Goal: Task Accomplishment & Management: Manage account settings

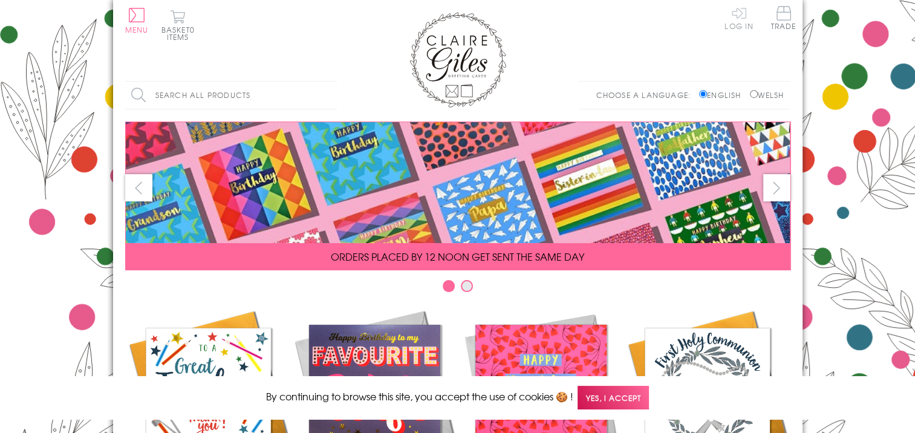
click at [742, 14] on link "Log In" at bounding box center [739, 18] width 29 height 24
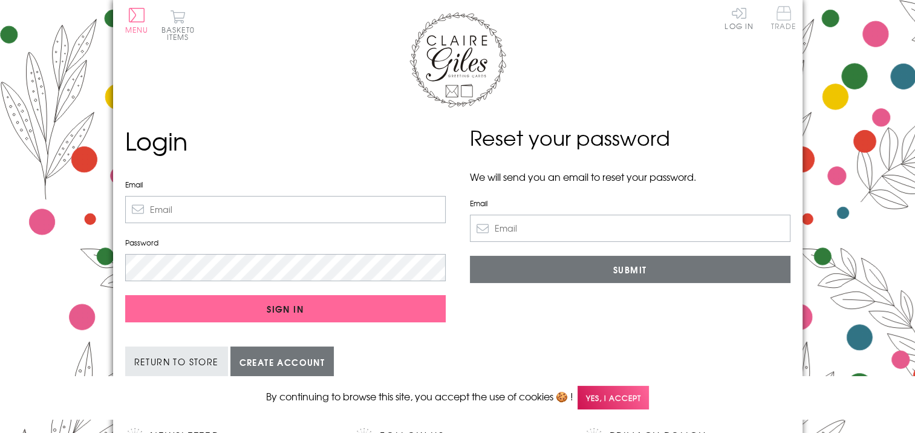
type input "[EMAIL_ADDRESS][DOMAIN_NAME]"
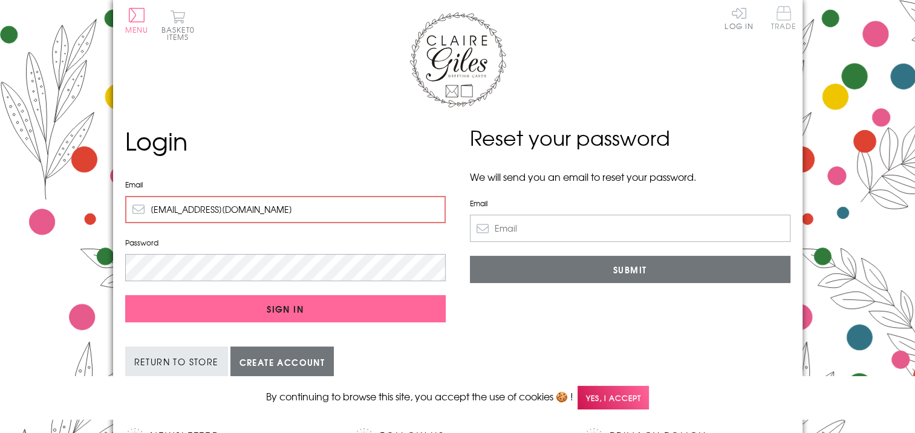
click at [783, 11] on span "Trade" at bounding box center [783, 18] width 25 height 24
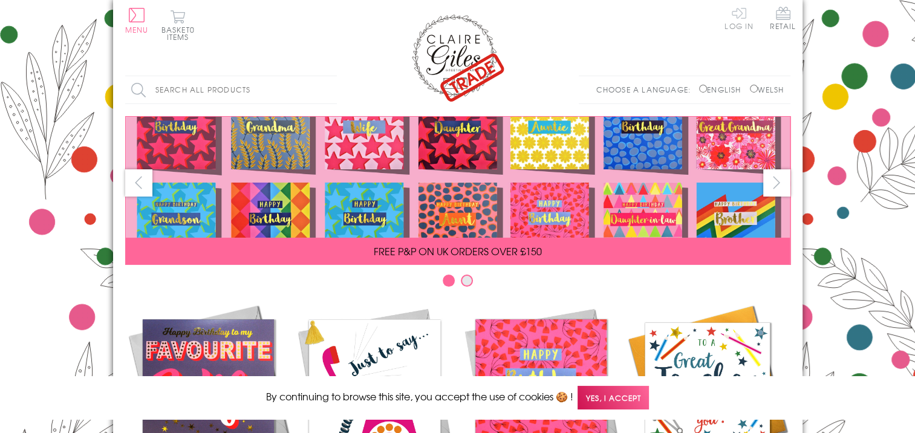
click at [739, 13] on link "Log In" at bounding box center [739, 18] width 29 height 24
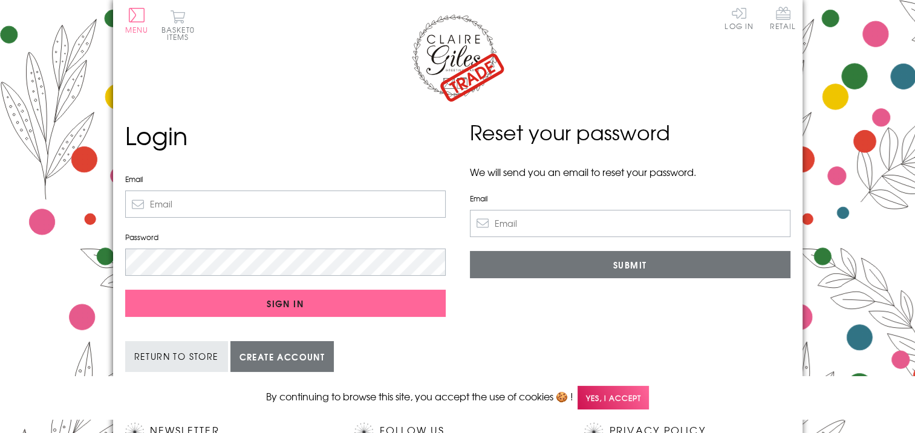
type input "[EMAIL_ADDRESS][DOMAIN_NAME]"
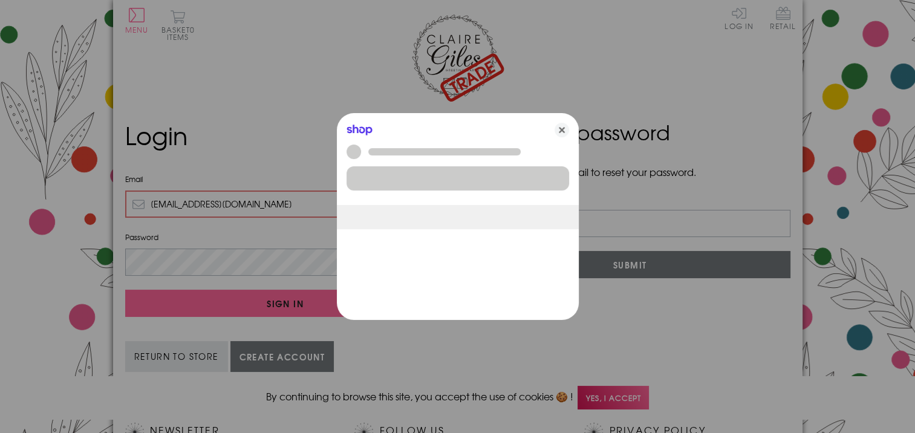
drag, startPoint x: 267, startPoint y: 206, endPoint x: -2, endPoint y: 196, distance: 270.0
click at [0, 196] on html "Close Quick Links Home Your Account Login Your Basket Contact Us All Occasions …" at bounding box center [457, 394] width 915 height 789
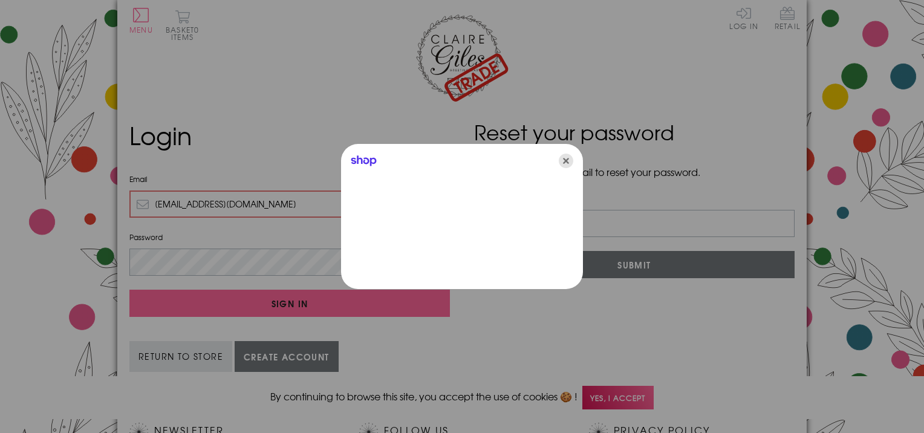
click at [564, 161] on icon "Close" at bounding box center [566, 161] width 15 height 15
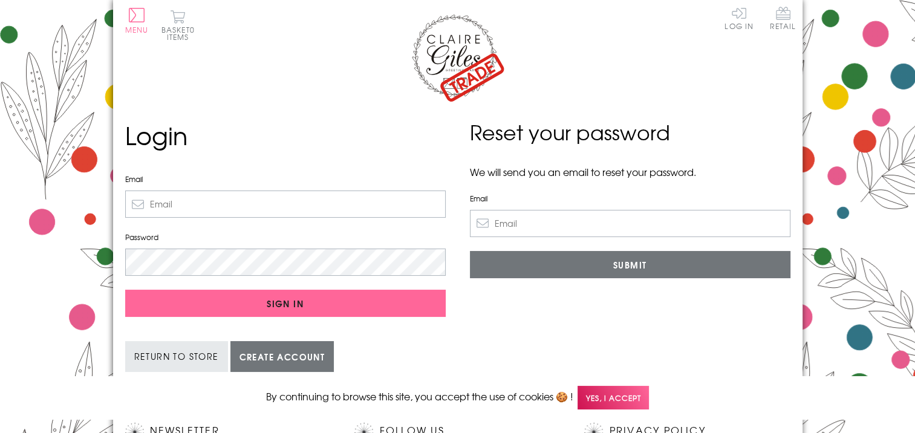
drag, startPoint x: 271, startPoint y: 203, endPoint x: 107, endPoint y: 266, distance: 175.6
click at [108, 266] on body "Close Quick Links Home Your Account Login Your Basket Contact Us All Occasions …" at bounding box center [457, 394] width 915 height 789
click at [169, 203] on input "Email" at bounding box center [285, 204] width 321 height 27
paste input "alwenmarshall@btinternet.com"
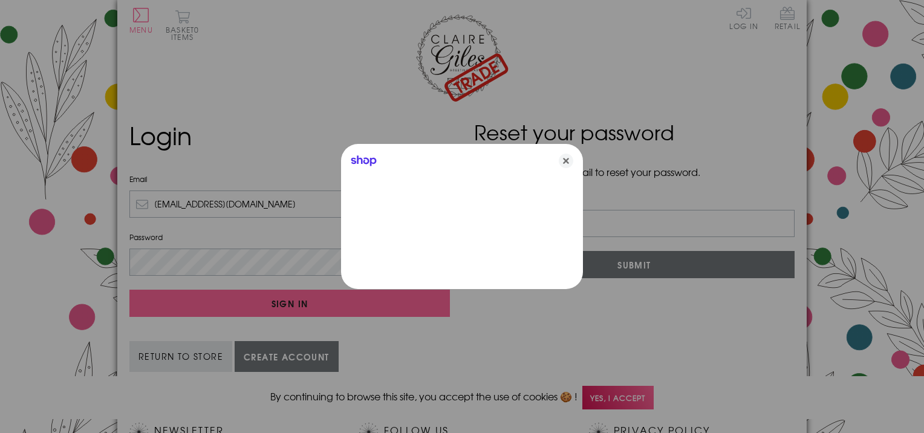
type input "alwenmarshall@btinternet.com"
click at [564, 160] on icon "Close" at bounding box center [566, 161] width 15 height 15
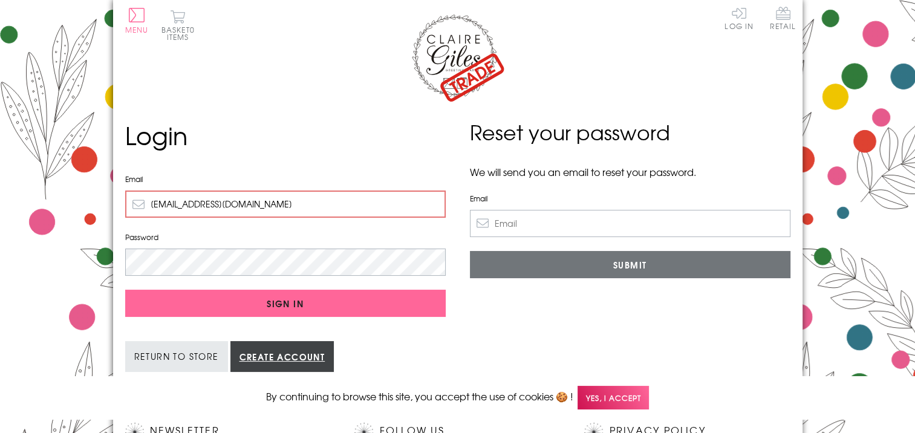
click at [284, 356] on link "Create account" at bounding box center [282, 356] width 104 height 31
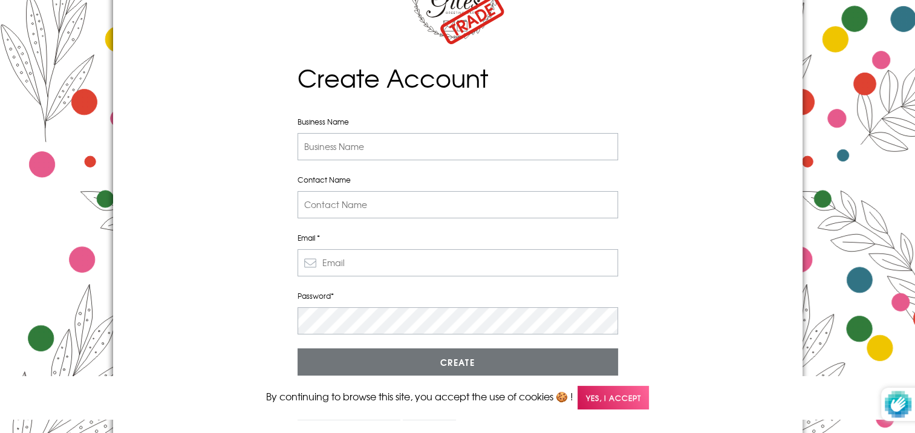
scroll to position [60, 0]
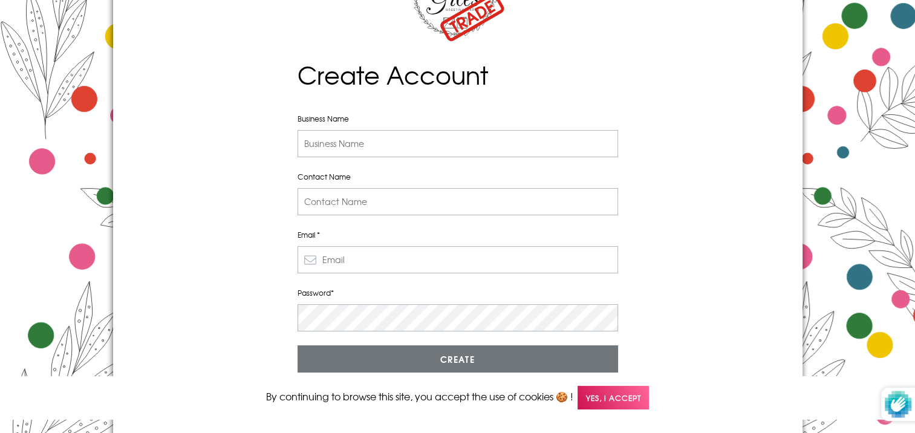
click at [370, 258] on input "Email *" at bounding box center [458, 259] width 321 height 27
paste input "[EMAIL_ADDRESS][DOMAIN_NAME]"
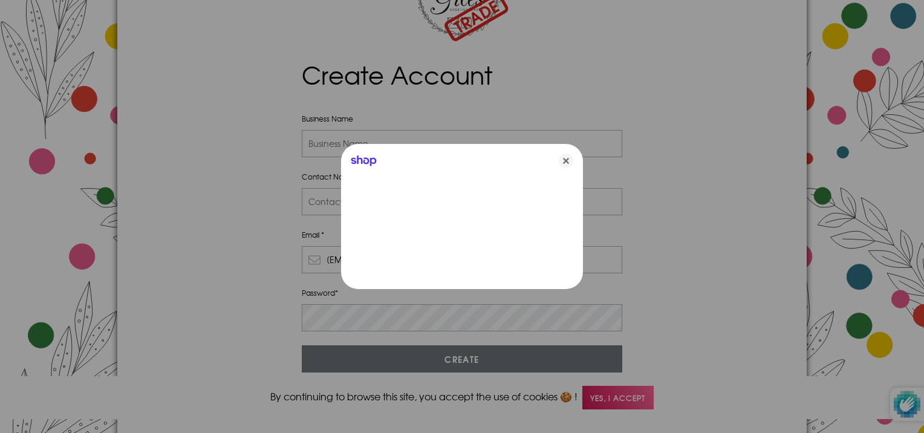
type input "[EMAIL_ADDRESS][DOMAIN_NAME]"
click at [567, 162] on icon "Close" at bounding box center [566, 161] width 15 height 15
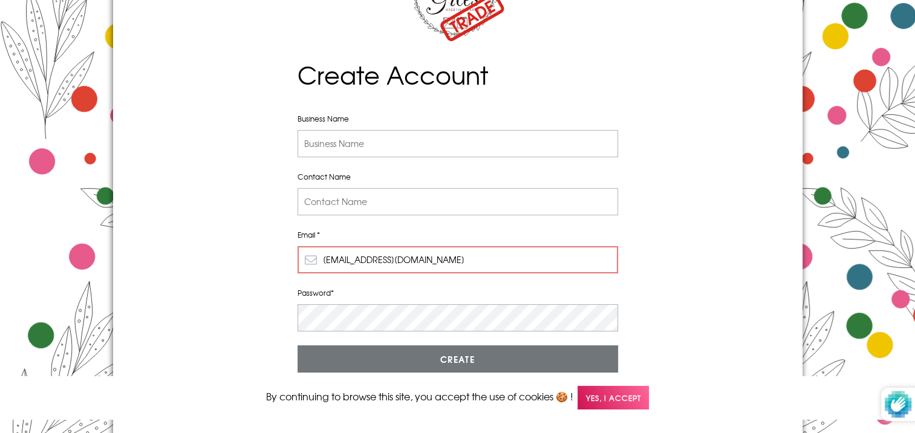
click at [443, 144] on input "Business Name" at bounding box center [458, 143] width 321 height 27
paste input "Iechyd da @ CF14"
type input "Iechyd da @ CF14"
click at [360, 201] on input "Contact Name" at bounding box center [458, 201] width 321 height 27
type input "[PERSON_NAME]"
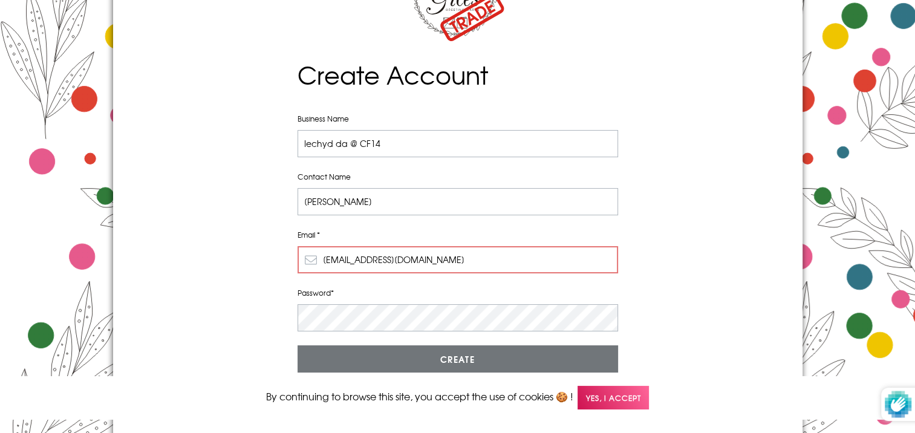
click at [609, 397] on span "Yes, I accept" at bounding box center [613, 398] width 71 height 24
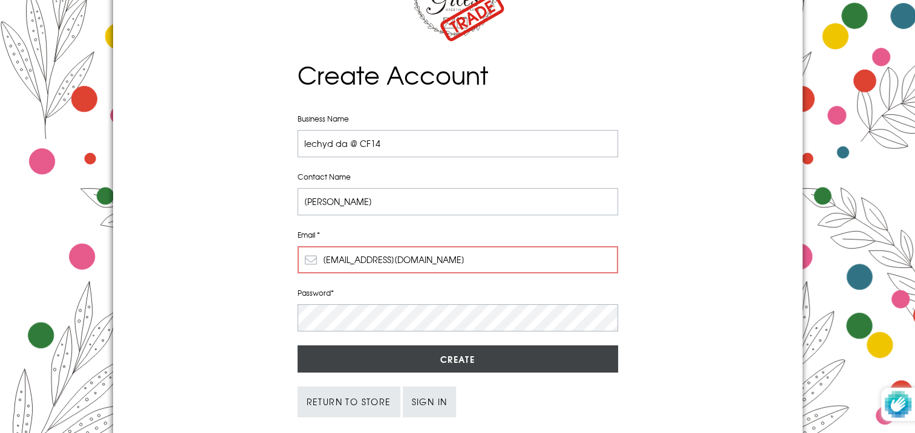
click at [446, 359] on input "Create" at bounding box center [458, 358] width 321 height 27
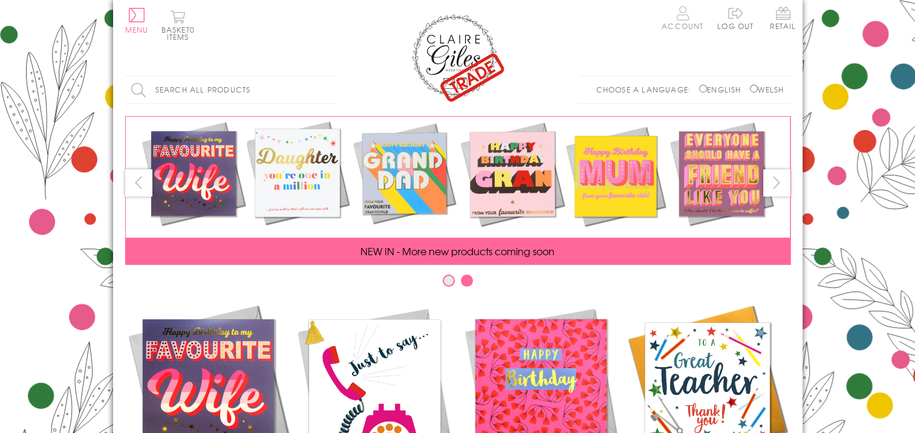
click at [683, 18] on link "Account" at bounding box center [683, 18] width 42 height 24
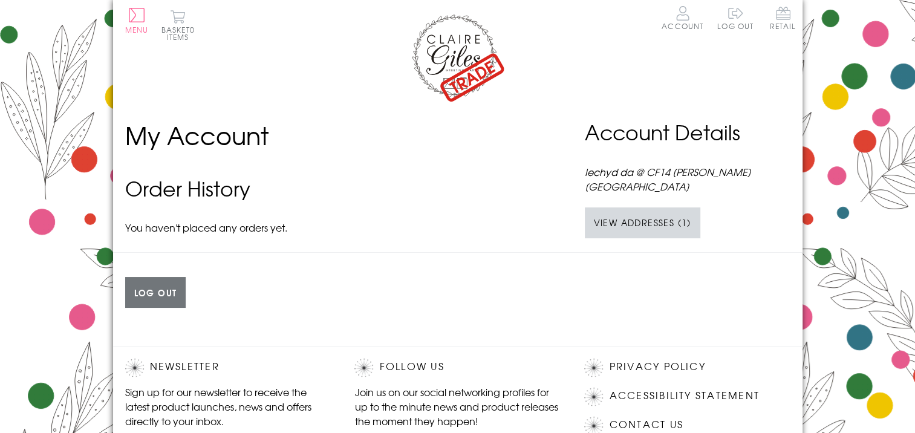
click at [622, 224] on link "View Addresses (1)" at bounding box center [643, 223] width 116 height 31
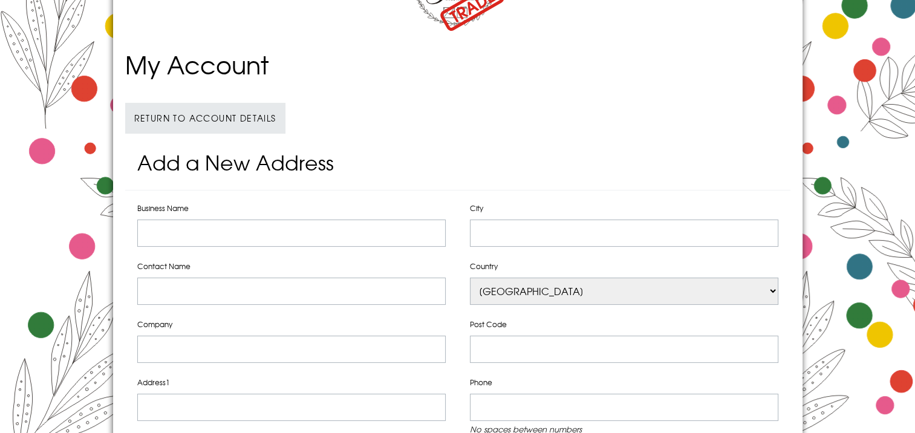
scroll to position [121, 0]
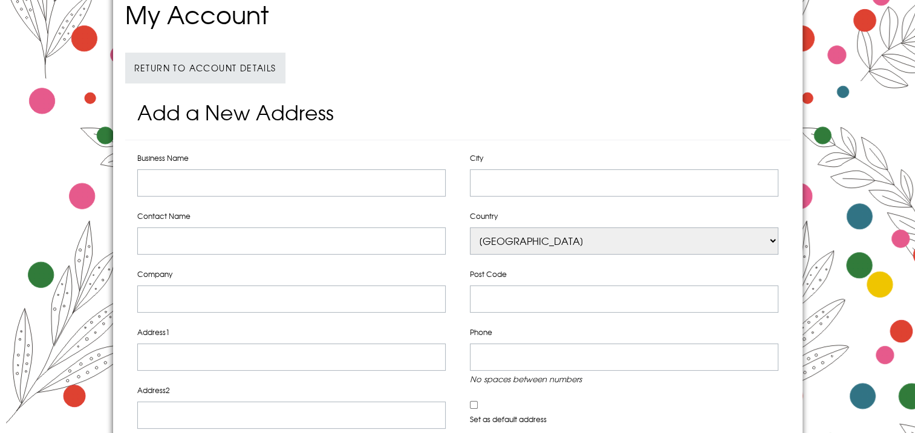
click at [227, 181] on input "Business Name" at bounding box center [291, 182] width 309 height 27
paste input "Iechyd da @ CF14"
type input "Iechyd da @ CF14"
click at [155, 237] on input "Contact Name" at bounding box center [291, 240] width 309 height 27
type input "[PERSON_NAME]"
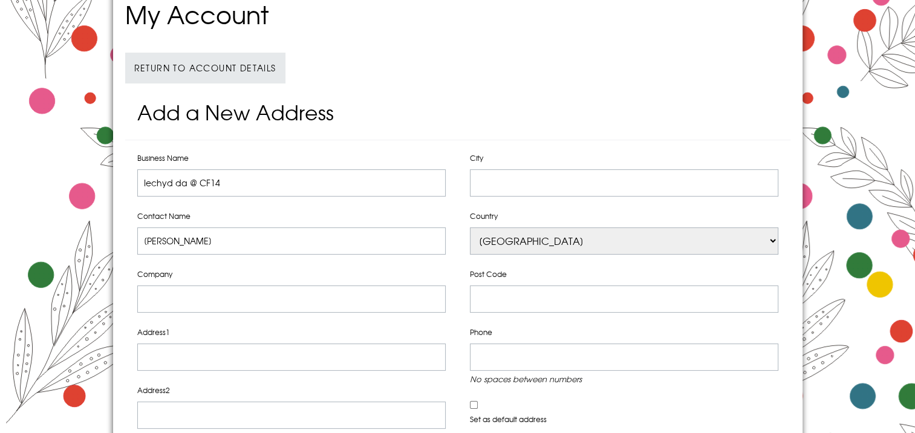
click at [193, 298] on input "Company" at bounding box center [291, 299] width 309 height 27
click at [494, 97] on h2 "Add a New Address" at bounding box center [457, 118] width 665 height 43
click at [206, 303] on input "Company" at bounding box center [291, 299] width 309 height 27
paste input "Iechyd da @ CF14"
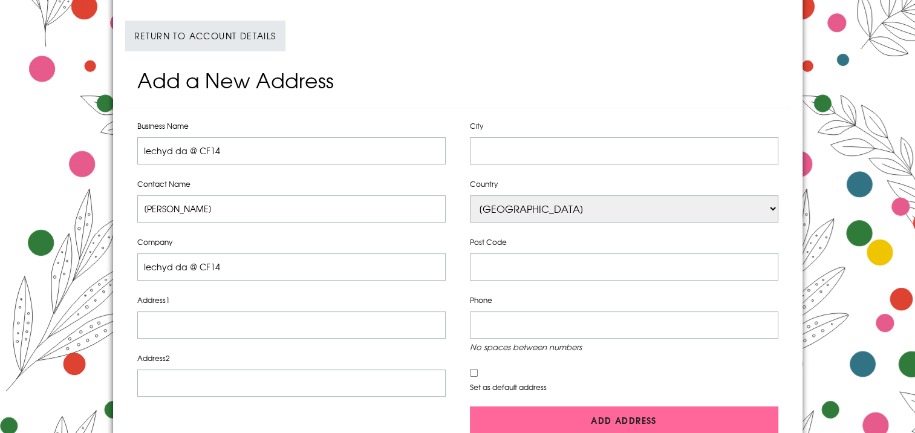
scroll to position [181, 0]
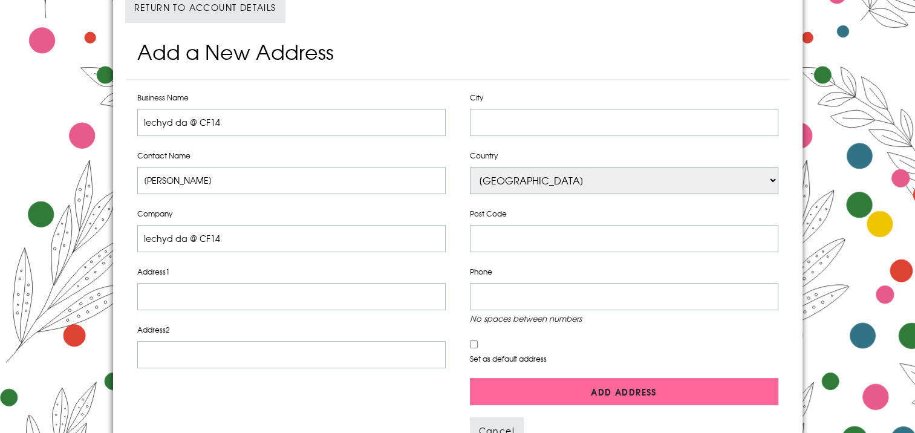
type input "Iechyd da @ CF14"
click at [171, 297] on input "Address1" at bounding box center [291, 296] width 309 height 27
paste input "[STREET_ADDRESS]"
type input "[STREET_ADDRESS]"
paste input "[GEOGRAPHIC_DATA]"
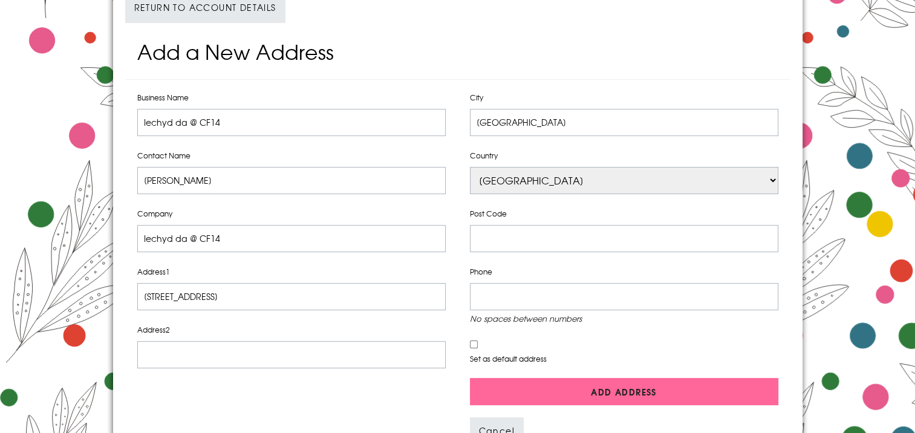
type input "[GEOGRAPHIC_DATA]"
click at [525, 239] on input "Post Code" at bounding box center [624, 238] width 309 height 27
paste input "CF14 1DB"
type input "CF14 1DB"
click at [540, 298] on input "Phone" at bounding box center [624, 296] width 309 height 27
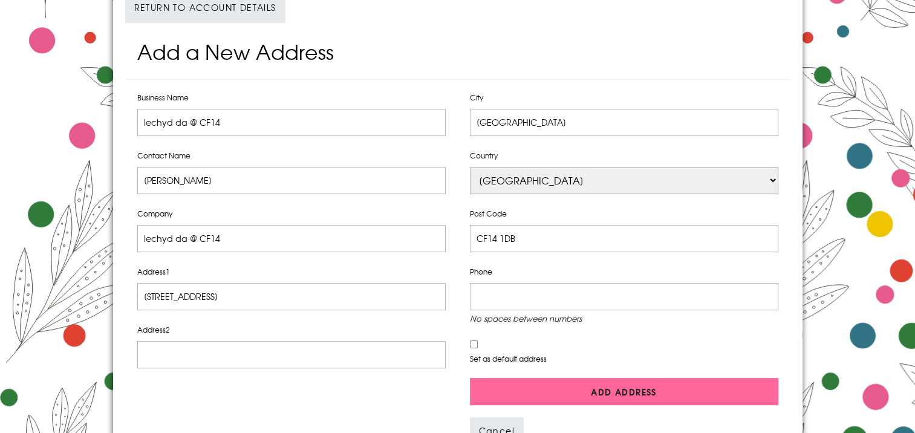
paste input "+44 7779 276617"
click at [490, 295] on input "+44 7779 276617" at bounding box center [624, 296] width 309 height 27
type input "07779276617"
click at [472, 344] on input "Set as default address" at bounding box center [474, 345] width 8 height 8
checkbox input "true"
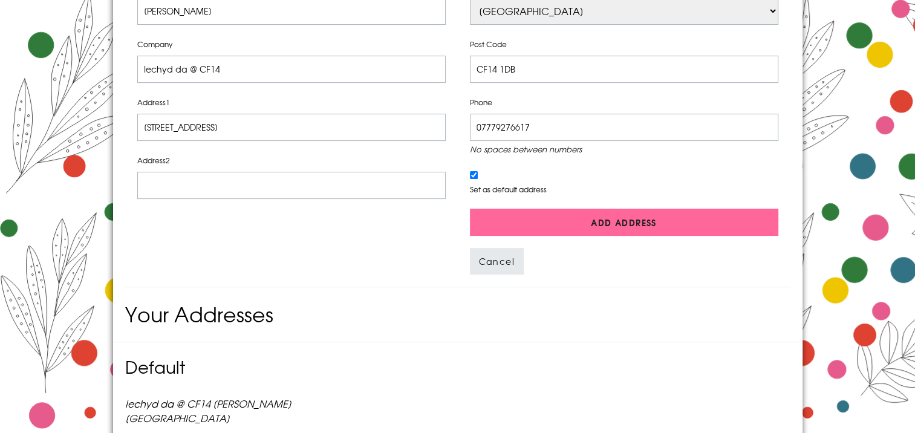
scroll to position [363, 0]
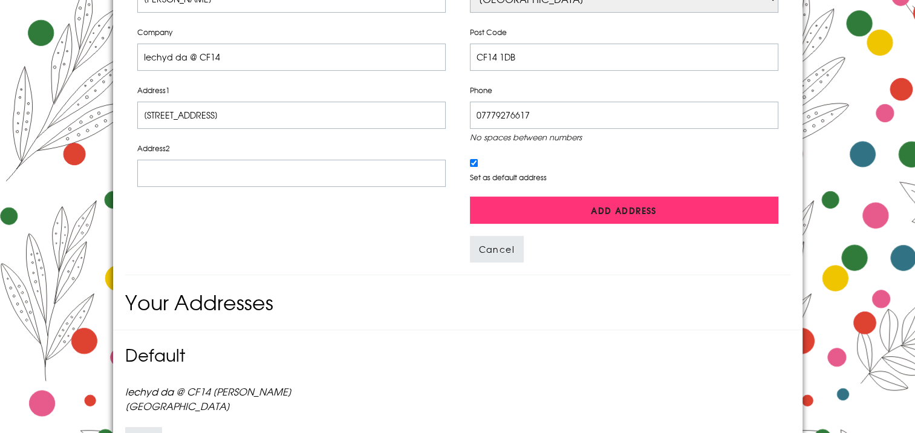
click at [614, 211] on input "Add Address" at bounding box center [624, 210] width 309 height 27
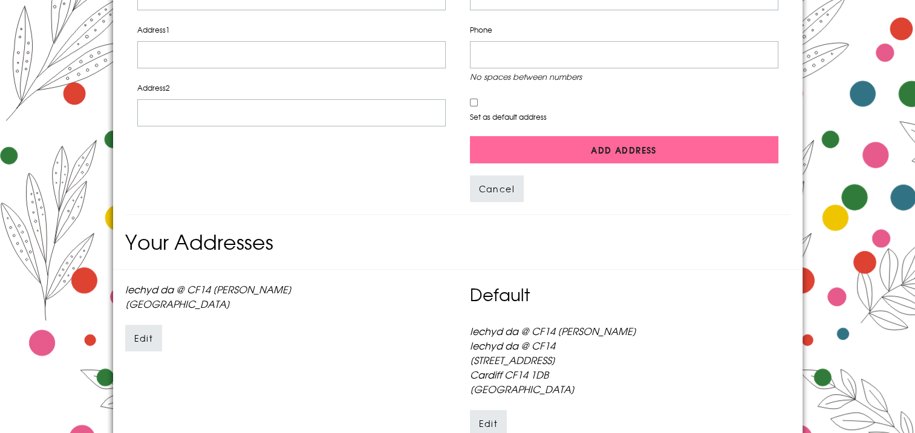
scroll to position [544, 0]
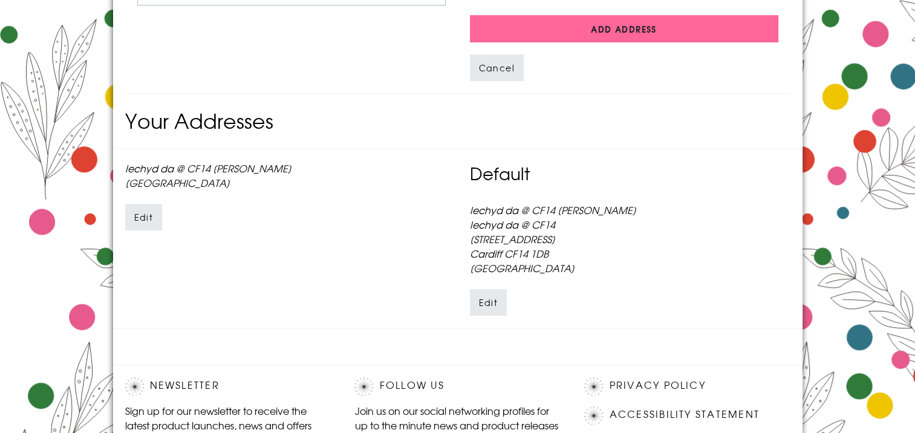
click at [487, 302] on button "Edit" at bounding box center [489, 302] width 38 height 27
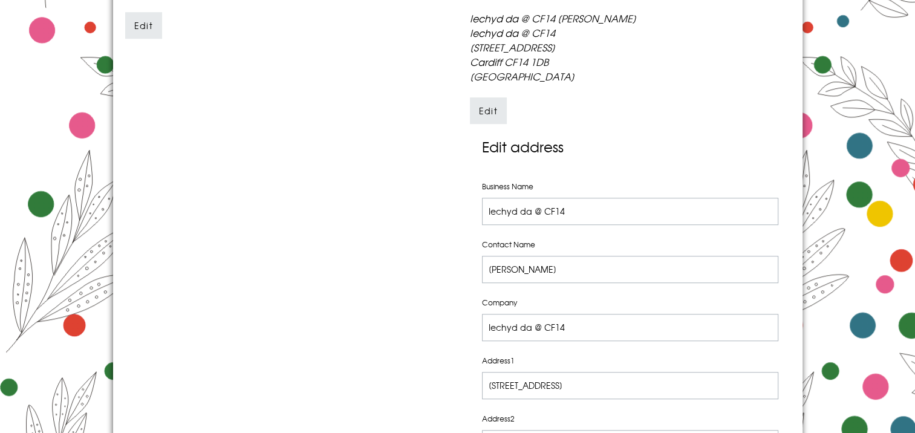
scroll to position [786, 0]
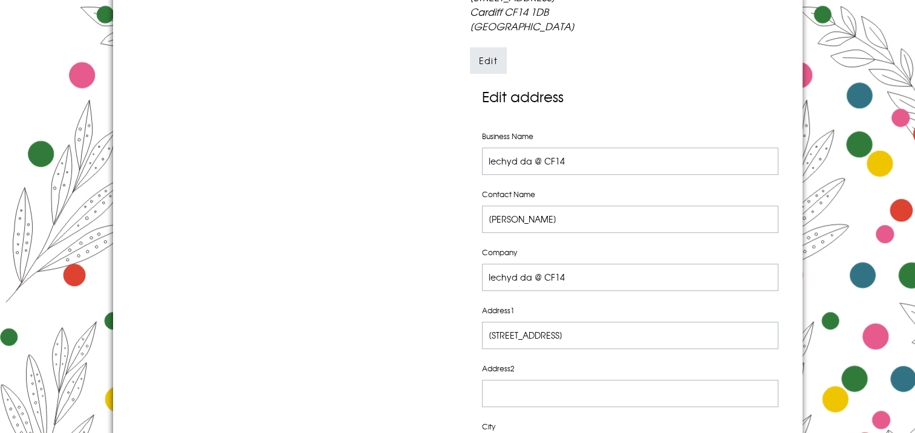
drag, startPoint x: 592, startPoint y: 278, endPoint x: 467, endPoint y: 286, distance: 124.9
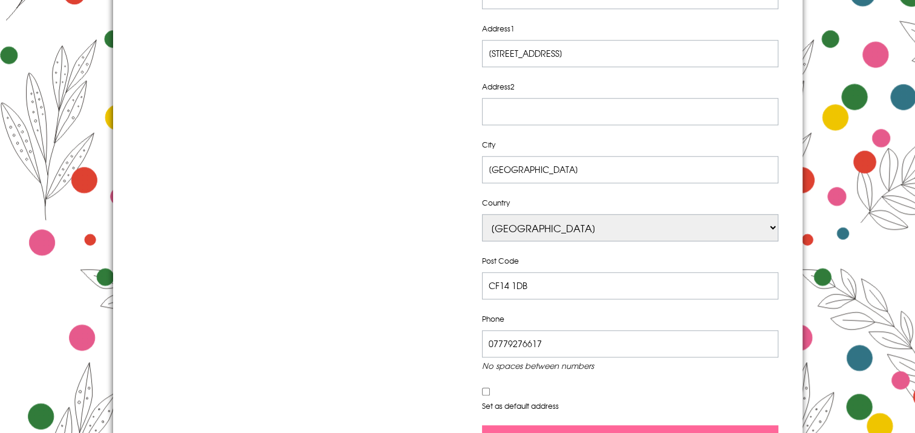
scroll to position [1149, 0]
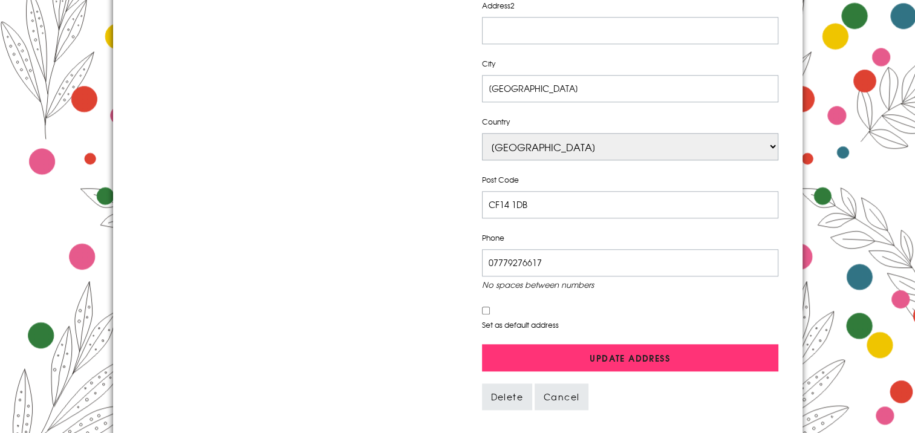
click at [637, 356] on input "Update Address" at bounding box center [630, 357] width 296 height 27
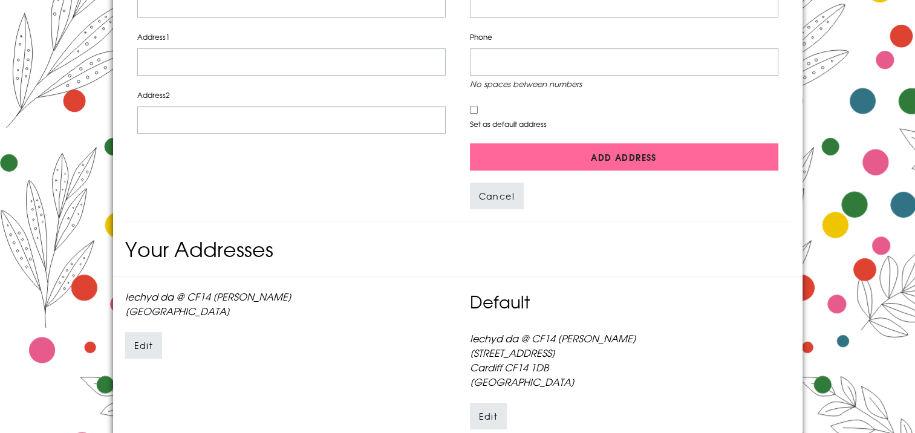
scroll to position [407, 0]
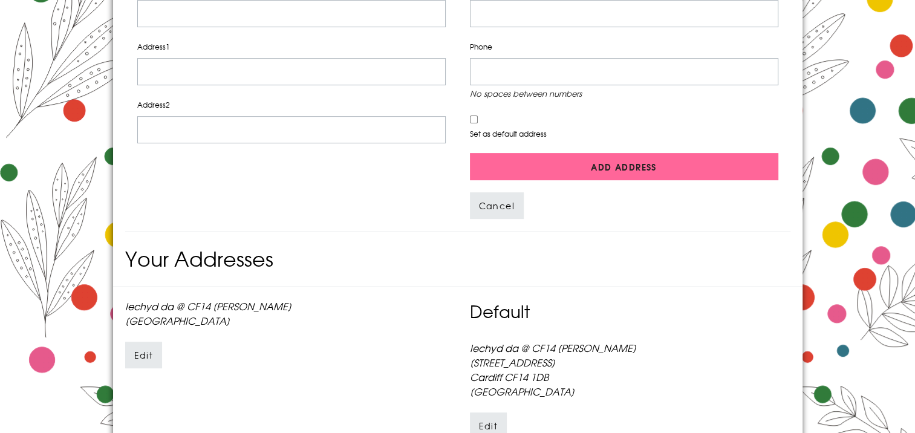
click at [142, 356] on button "Edit" at bounding box center [144, 355] width 38 height 27
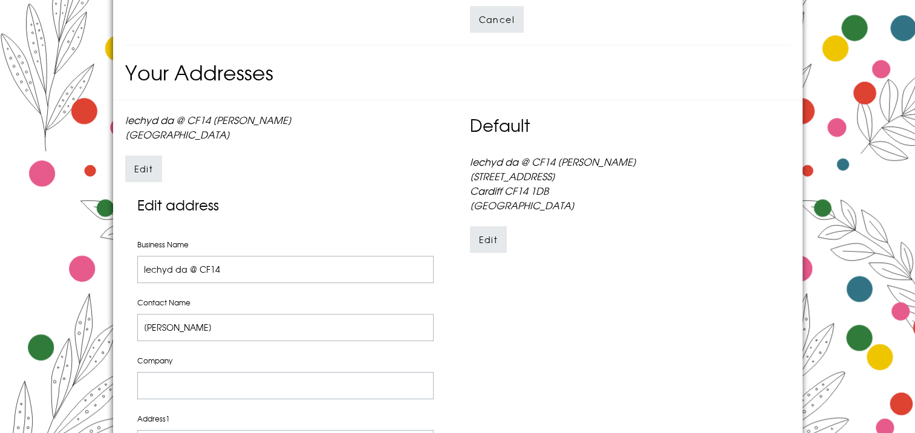
scroll to position [588, 0]
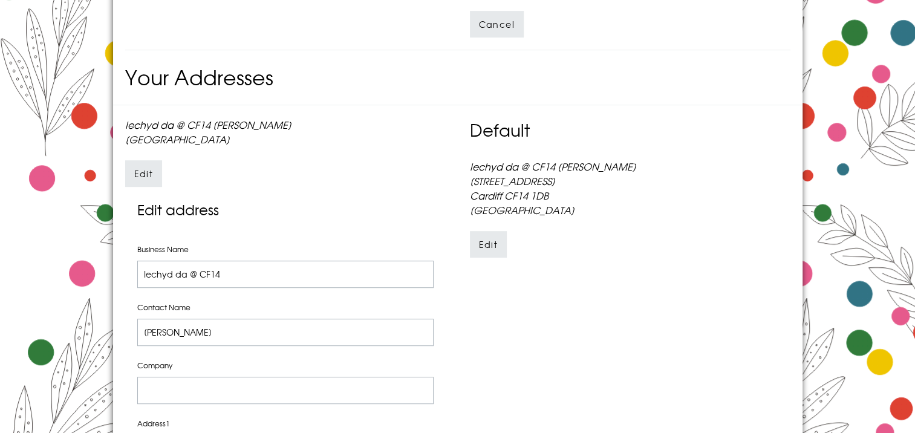
drag, startPoint x: 564, startPoint y: 179, endPoint x: 468, endPoint y: 186, distance: 96.5
copy p "[STREET_ADDRESS]"
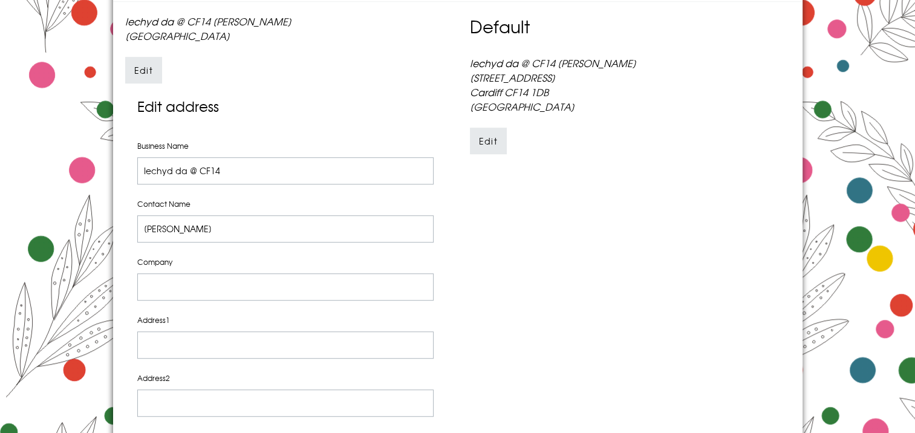
scroll to position [709, 0]
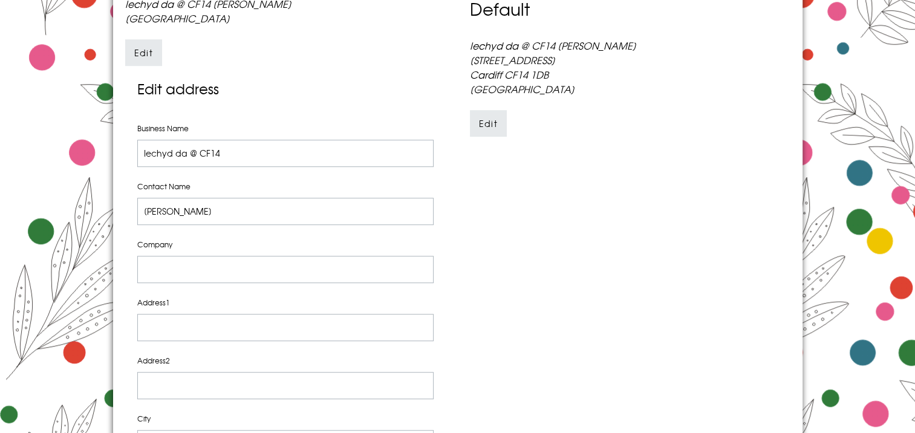
paste input "[STREET_ADDRESS]"
type input "[STREET_ADDRESS]"
drag, startPoint x: 563, startPoint y: 74, endPoint x: 506, endPoint y: 81, distance: 57.3
click at [506, 81] on p "Iechyd da @ CF14 Alwen Marshall 37-39 Merthyr Road Cardiff CF14 1DB United King…" at bounding box center [630, 67] width 321 height 58
copy p "CF14 1DB"
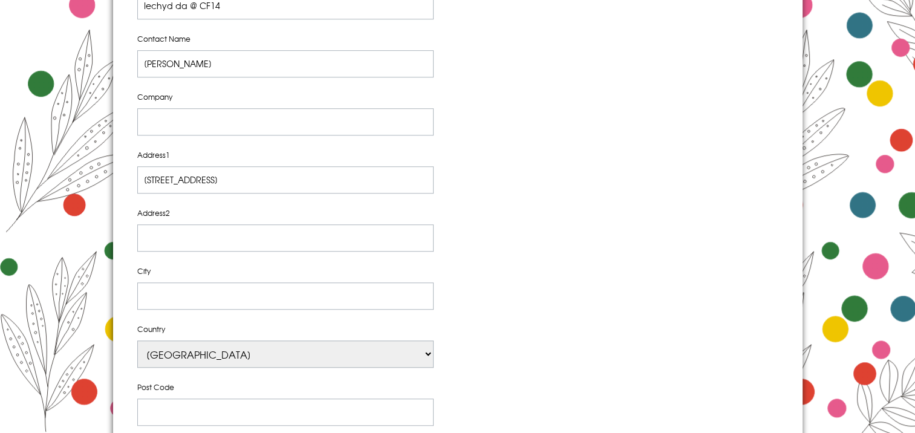
scroll to position [891, 0]
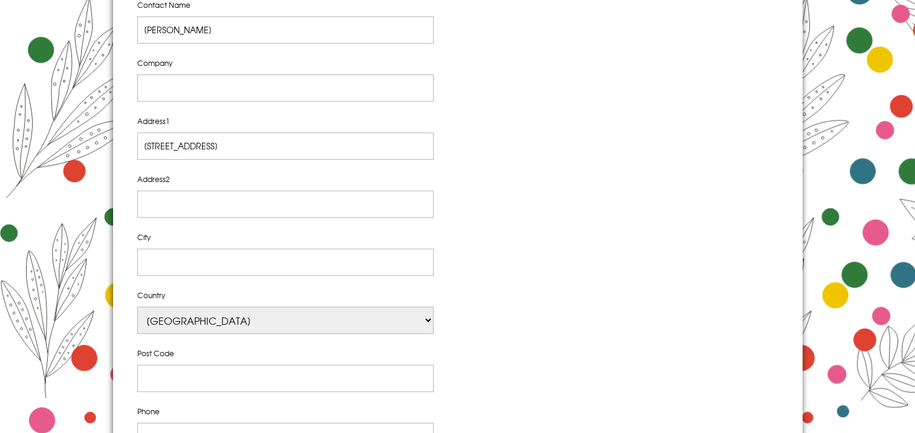
click at [164, 376] on input "Post Code" at bounding box center [285, 378] width 296 height 27
paste input "CF14 1DB"
type input "CF14 1DB"
click at [194, 263] on input "City" at bounding box center [285, 262] width 296 height 27
type input "[GEOGRAPHIC_DATA]"
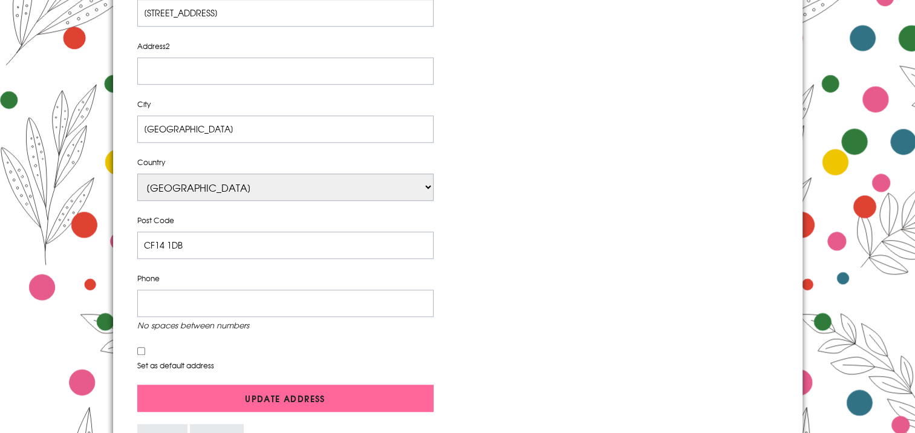
scroll to position [1072, 0]
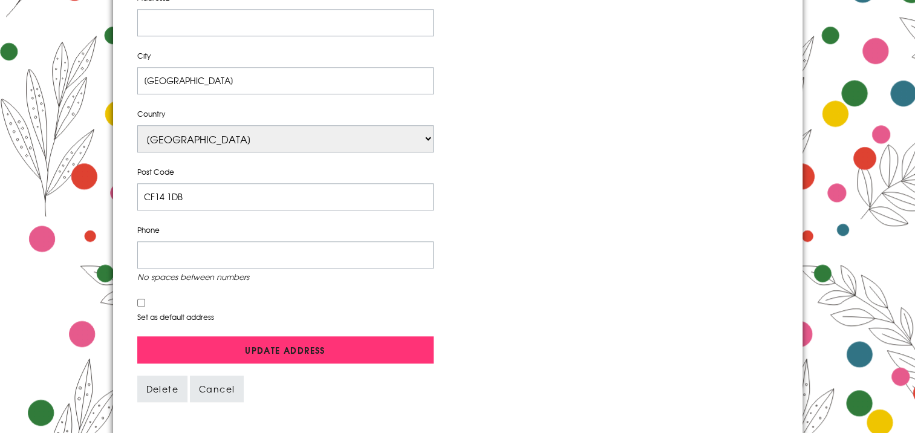
click at [286, 347] on input "Update Address" at bounding box center [285, 349] width 296 height 27
